Goal: Check status

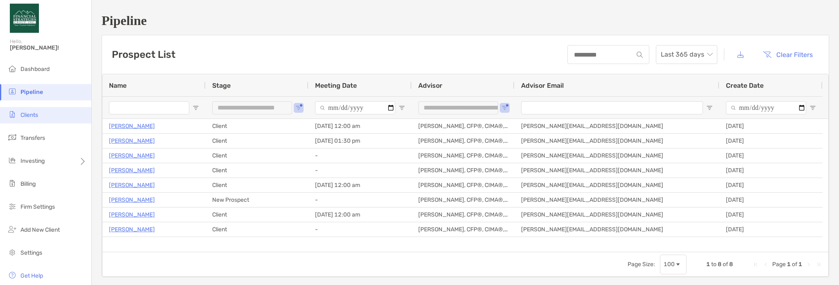
click at [54, 108] on li "Clients" at bounding box center [45, 115] width 91 height 16
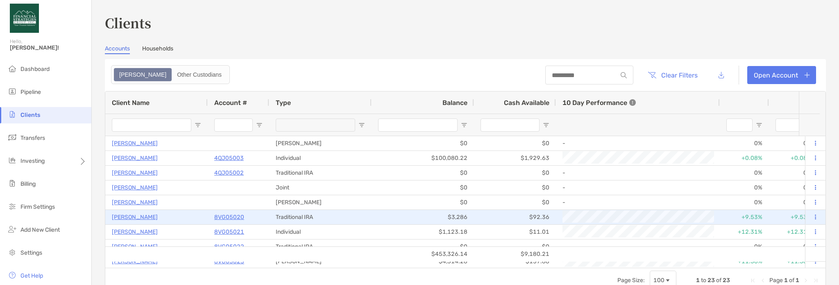
type input "*********"
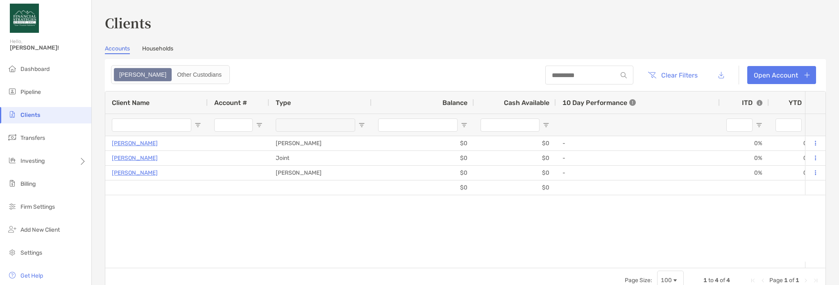
click at [159, 65] on div "Zoe Other Custodians" at bounding box center [170, 74] width 119 height 19
click at [164, 47] on link "Households" at bounding box center [157, 49] width 31 height 9
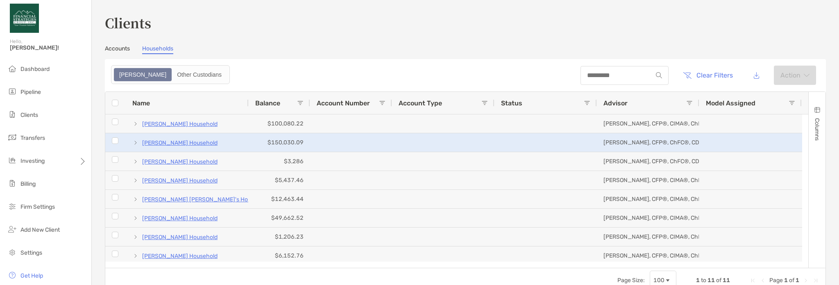
scroll to position [41, 0]
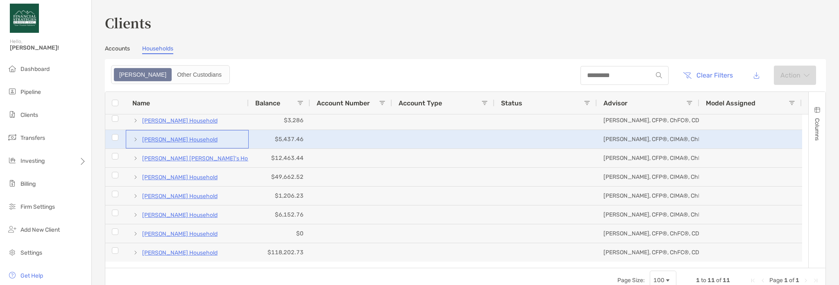
click at [133, 139] on span at bounding box center [135, 139] width 7 height 7
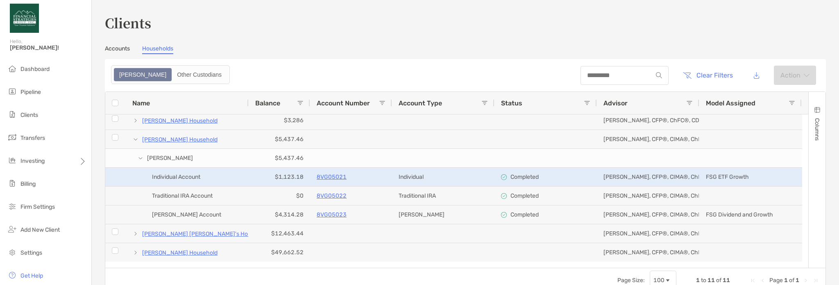
click at [324, 175] on p "8VG05021" at bounding box center [332, 177] width 30 height 10
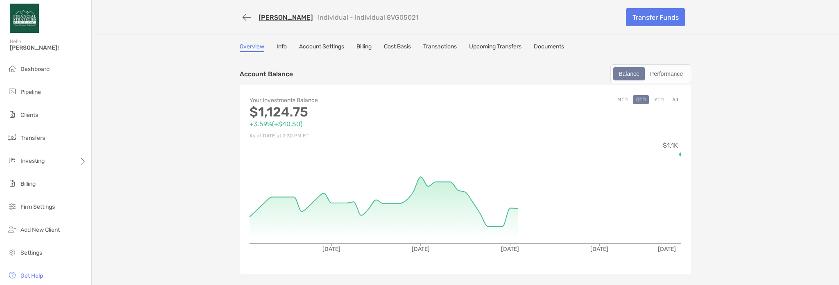
click at [362, 45] on link "Billing" at bounding box center [363, 47] width 15 height 9
